Goal: Information Seeking & Learning: Learn about a topic

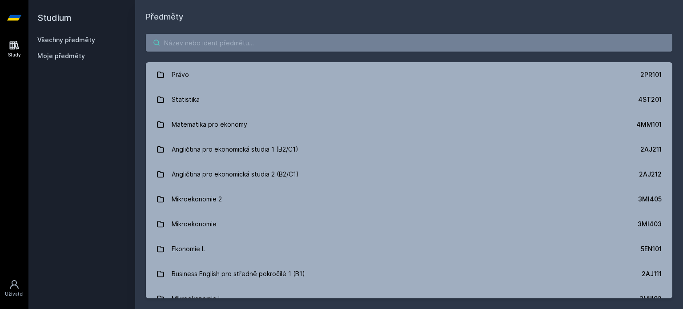
click at [208, 46] on input "search" at bounding box center [409, 43] width 526 height 18
paste input "11F201"
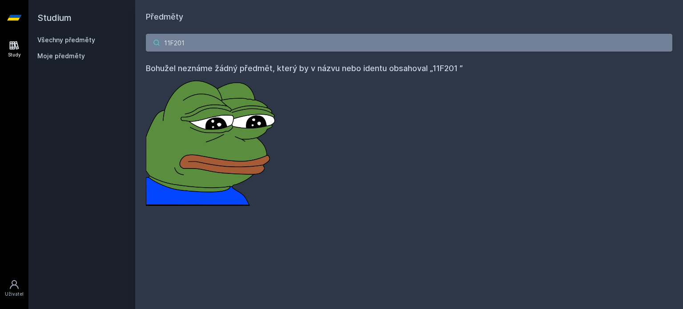
drag, startPoint x: 185, startPoint y: 47, endPoint x: 171, endPoint y: 47, distance: 14.2
click at [171, 47] on input "11F201" at bounding box center [409, 43] width 526 height 18
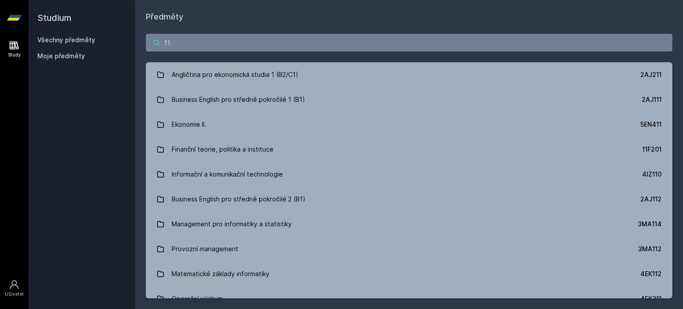
type input "11"
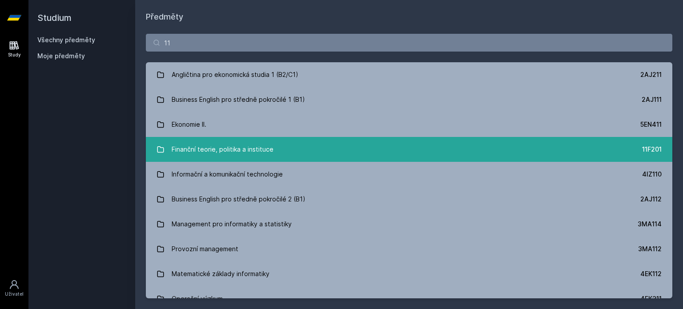
click at [238, 148] on div "Finanční teorie, politika a instituce" at bounding box center [223, 149] width 102 height 18
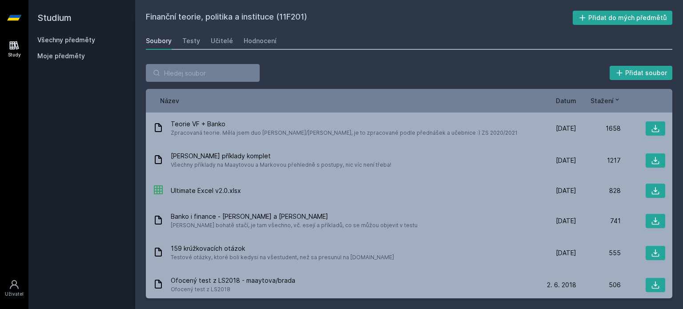
click at [571, 100] on span "Datum" at bounding box center [565, 100] width 20 height 9
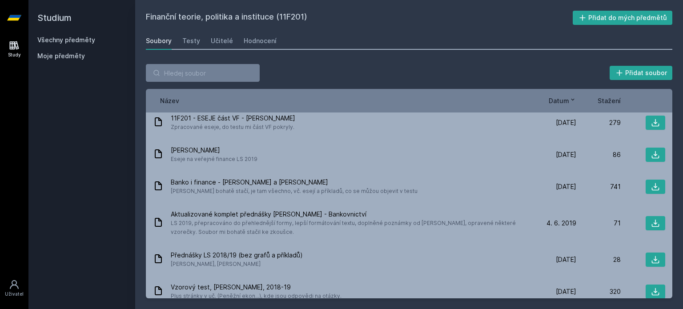
scroll to position [89, 0]
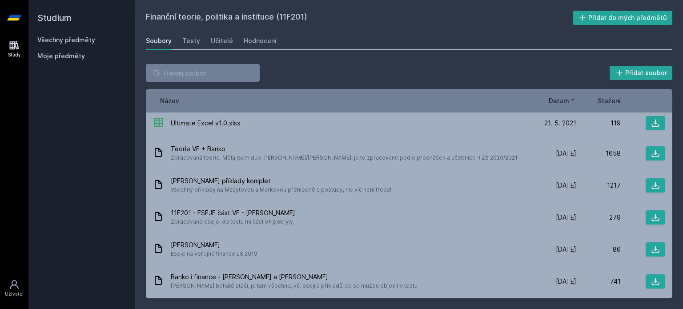
click at [622, 106] on div "Název Datum Stažení" at bounding box center [409, 101] width 526 height 24
click at [617, 105] on div "Název Datum Stažení" at bounding box center [409, 101] width 526 height 24
click at [615, 100] on span "Stažení" at bounding box center [608, 100] width 23 height 9
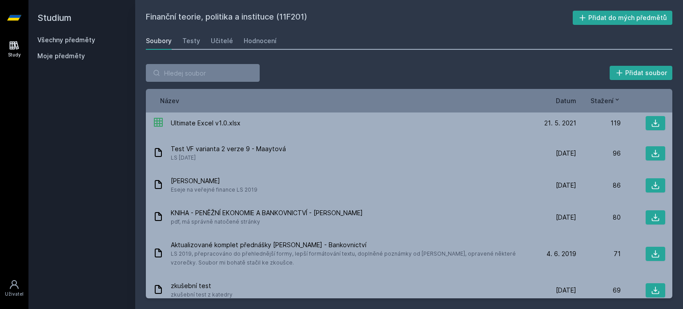
click at [615, 100] on icon at bounding box center [616, 99] width 7 height 7
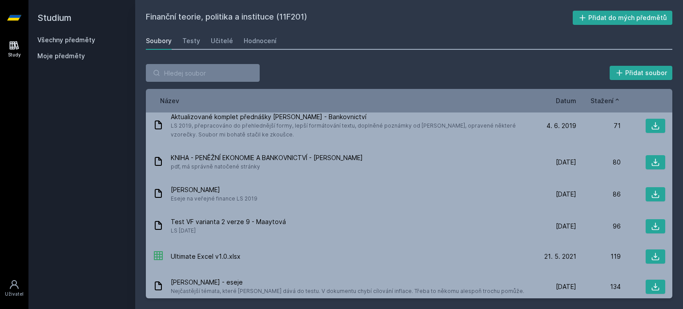
click at [615, 100] on icon at bounding box center [616, 99] width 7 height 7
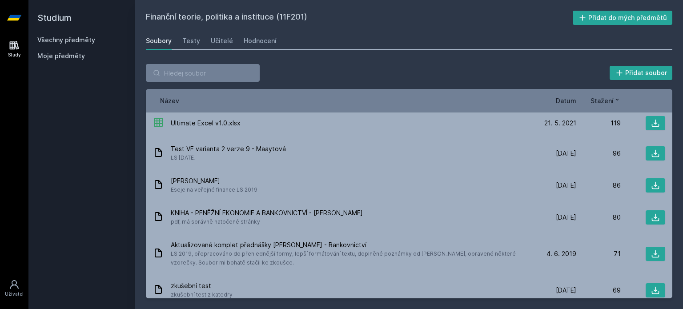
click at [562, 100] on span "Datum" at bounding box center [565, 100] width 20 height 9
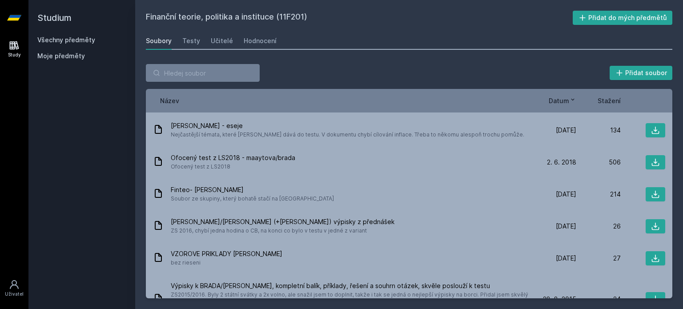
click at [562, 99] on span "Datum" at bounding box center [558, 100] width 20 height 9
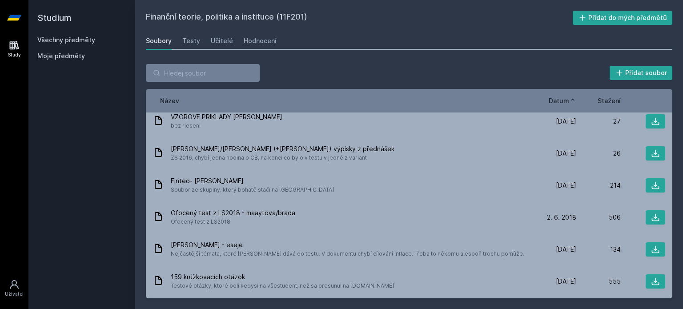
click at [562, 99] on span "Datum" at bounding box center [558, 100] width 20 height 9
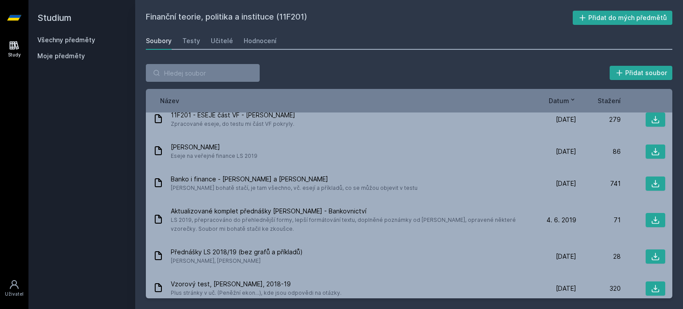
scroll to position [0, 0]
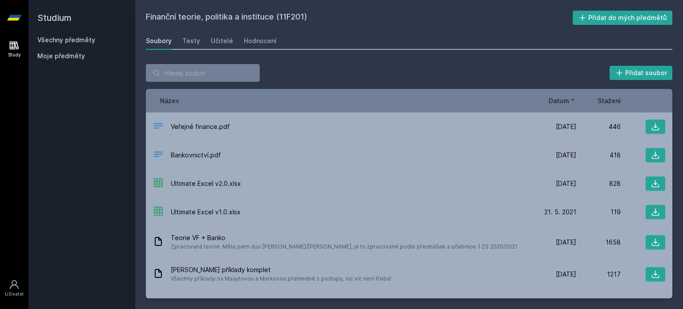
click at [605, 106] on div "Název Datum Stažení" at bounding box center [409, 101] width 526 height 24
click at [606, 101] on span "Stažení" at bounding box center [608, 100] width 23 height 9
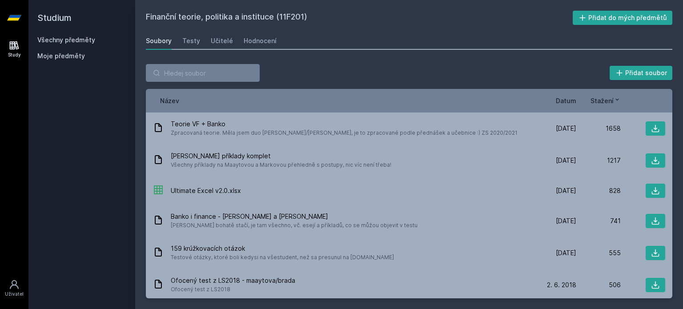
click at [606, 101] on span "Stažení" at bounding box center [601, 100] width 23 height 9
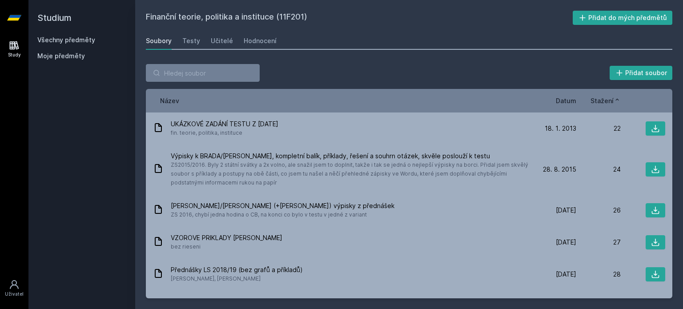
click at [606, 101] on span "Stažení" at bounding box center [601, 100] width 23 height 9
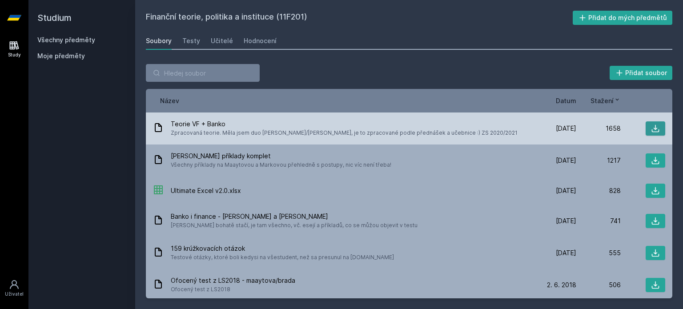
click at [651, 126] on icon at bounding box center [655, 128] width 9 height 9
